Goal: Transaction & Acquisition: Subscribe to service/newsletter

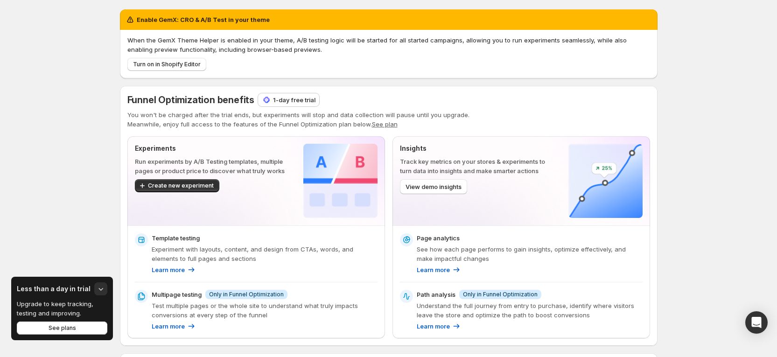
click at [300, 94] on div "1-day free trial" at bounding box center [288, 99] width 61 height 13
click at [684, 49] on div "Enable GemX: CRO & A/B Test in your theme When the GemX Theme Helper is enabled…" at bounding box center [388, 302] width 777 height 605
click at [294, 101] on p "1-day free trial" at bounding box center [294, 99] width 42 height 9
click at [280, 96] on p "1-day free trial" at bounding box center [294, 99] width 42 height 9
